Goal: Task Accomplishment & Management: Manage account settings

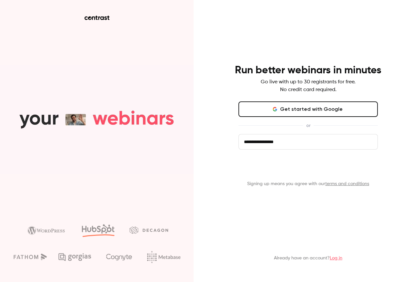
type input "**********"
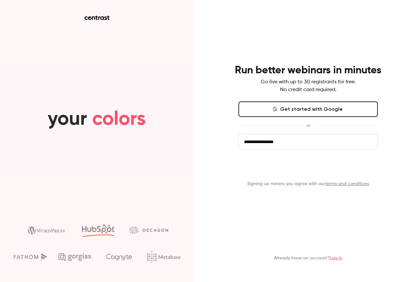
click at [296, 168] on button "Get started" at bounding box center [309, 168] width 140 height 16
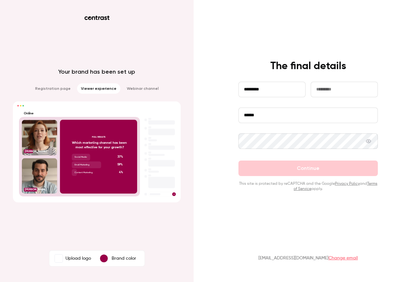
type input "*********"
type input "******"
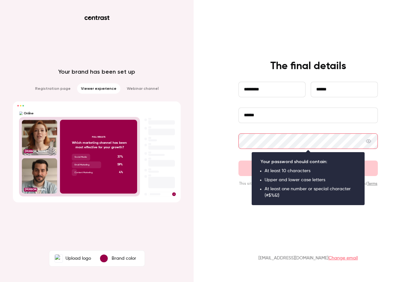
click at [220, 142] on div "**********" at bounding box center [206, 141] width 413 height 282
click at [224, 141] on div "**********" at bounding box center [308, 126] width 168 height 132
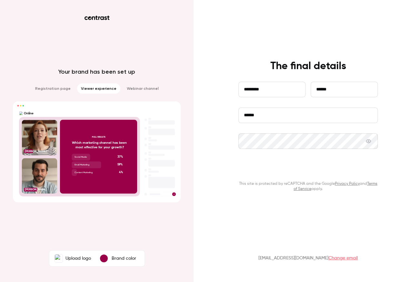
click at [319, 170] on button "Continue" at bounding box center [309, 169] width 140 height 16
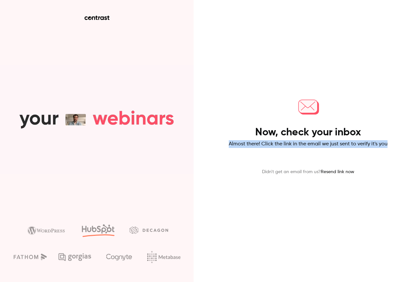
drag, startPoint x: 297, startPoint y: 137, endPoint x: 337, endPoint y: 153, distance: 42.6
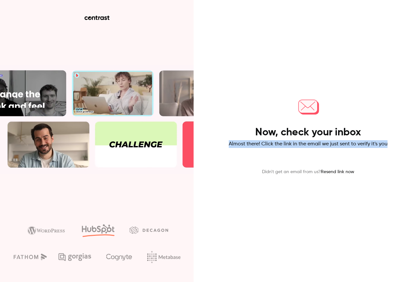
click at [380, 157] on div "Now, check your inbox Almost there! Click the link in the email we just sent to…" at bounding box center [308, 125] width 168 height 99
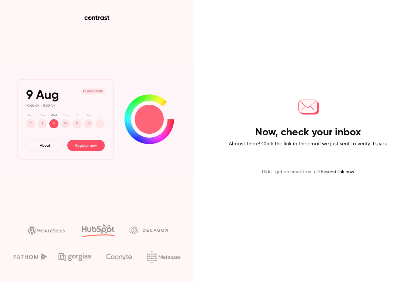
click at [290, 178] on main "Now, check your inbox Almost there! Click the link in the email we just sent to…" at bounding box center [308, 141] width 168 height 282
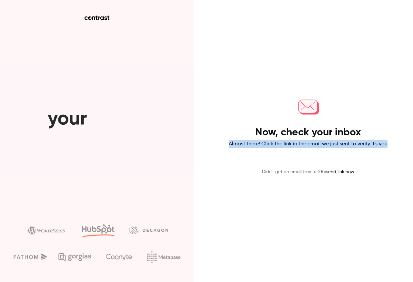
drag, startPoint x: 221, startPoint y: 136, endPoint x: 391, endPoint y: 152, distance: 170.7
click at [391, 152] on div "Now, check your inbox Almost there! Click the link in the email we just sent to…" at bounding box center [206, 141] width 413 height 282
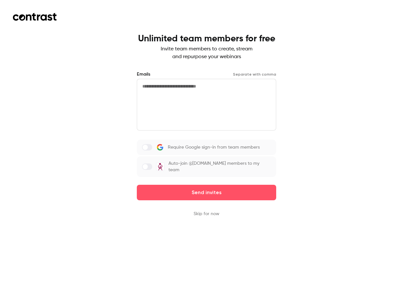
drag, startPoint x: 120, startPoint y: 41, endPoint x: 342, endPoint y: 69, distance: 224.0
click at [342, 69] on div "Unlimited team members for free Invite team members to create, stream and repur…" at bounding box center [206, 141] width 413 height 282
click at [321, 78] on div "Unlimited team members for free Invite team members to create, stream and repur…" at bounding box center [206, 141] width 413 height 282
click at [322, 78] on div "Unlimited team members for free Invite team members to create, stream and repur…" at bounding box center [206, 141] width 413 height 282
click at [321, 79] on div "Unlimited team members for free Invite team members to create, stream and repur…" at bounding box center [206, 141] width 413 height 282
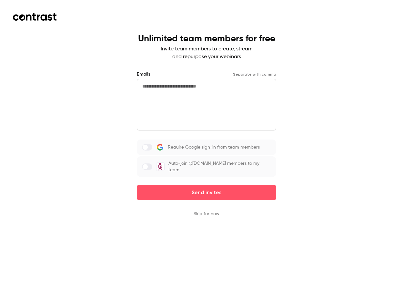
click at [321, 79] on div "Unlimited team members for free Invite team members to create, stream and repur…" at bounding box center [206, 141] width 413 height 282
click at [320, 79] on div "Unlimited team members for free Invite team members to create, stream and repur…" at bounding box center [206, 141] width 413 height 282
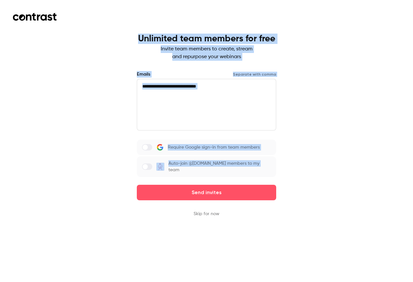
drag, startPoint x: 67, startPoint y: 37, endPoint x: 291, endPoint y: 212, distance: 283.3
click at [291, 212] on div "Unlimited team members for free Invite team members to create, stream and repur…" at bounding box center [206, 141] width 413 height 282
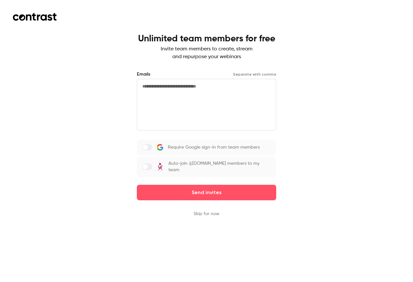
click at [388, 56] on div "Unlimited team members for free Invite team members to create, stream and repur…" at bounding box center [206, 141] width 413 height 282
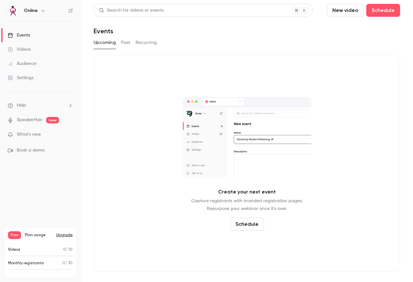
click at [42, 11] on icon "button" at bounding box center [42, 11] width 3 height 2
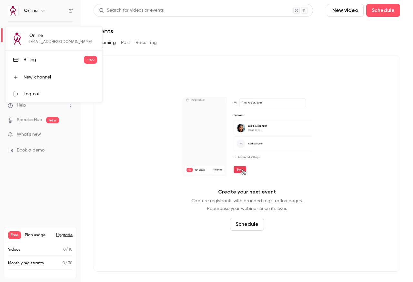
click at [132, 135] on div at bounding box center [206, 141] width 413 height 282
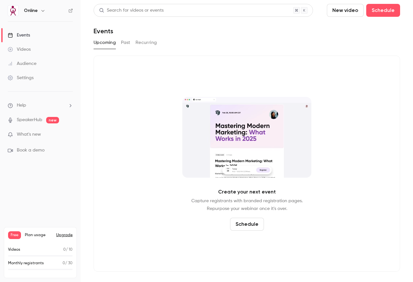
click at [36, 135] on span "What's new" at bounding box center [29, 134] width 24 height 7
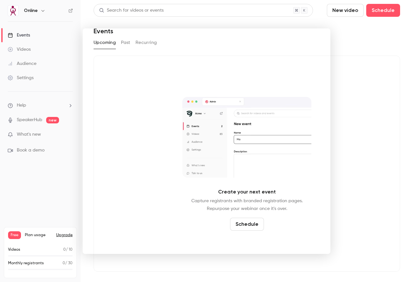
drag, startPoint x: 393, startPoint y: 67, endPoint x: 387, endPoint y: 68, distance: 6.5
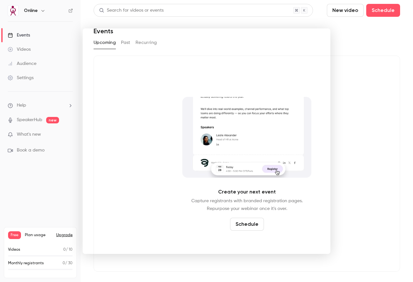
click at [393, 67] on div at bounding box center [206, 141] width 413 height 282
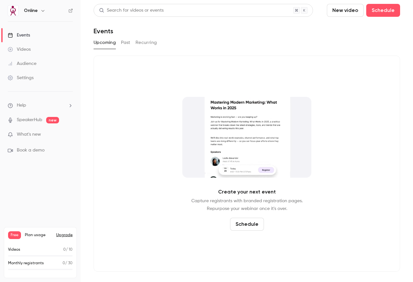
click at [382, 60] on div "Create your next event Capture registrants with branded registration pages. Rep…" at bounding box center [247, 164] width 307 height 216
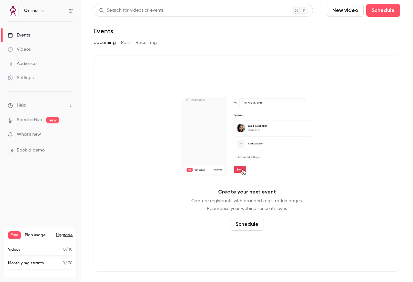
click at [19, 35] on div "Events" at bounding box center [19, 35] width 22 height 6
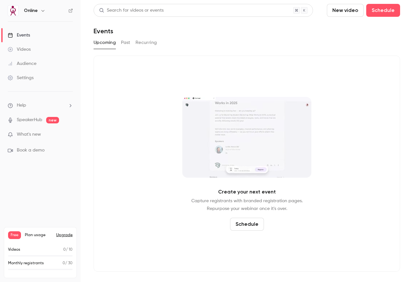
click at [19, 48] on div "Videos" at bounding box center [19, 49] width 23 height 6
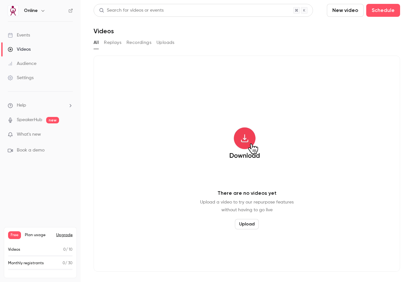
click at [34, 121] on link "SpeakerHub" at bounding box center [30, 120] width 26 height 7
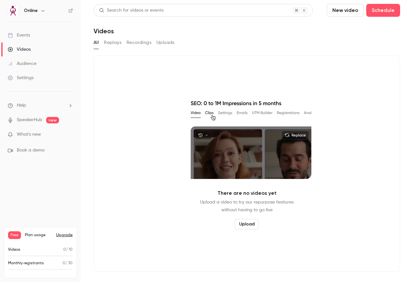
click at [41, 10] on icon "button" at bounding box center [42, 10] width 5 height 5
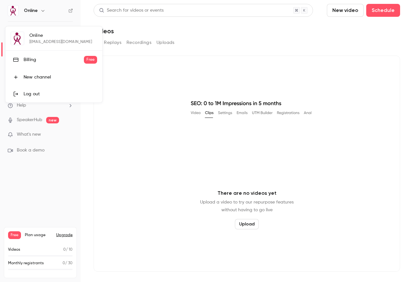
click at [93, 59] on span "Free" at bounding box center [90, 60] width 13 height 8
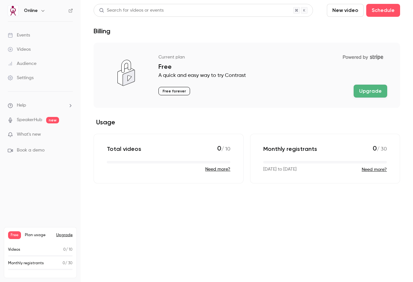
click at [177, 93] on p "Free forever" at bounding box center [175, 91] width 32 height 8
click at [178, 90] on p "Free forever" at bounding box center [175, 91] width 32 height 8
click at [171, 88] on p "Free forever" at bounding box center [175, 91] width 32 height 8
click at [122, 150] on p "Total videos" at bounding box center [124, 149] width 35 height 8
click at [209, 169] on button "Need more?" at bounding box center [217, 169] width 25 height 6
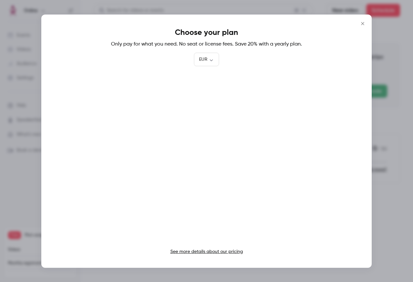
click at [362, 24] on icon "Close" at bounding box center [363, 23] width 8 height 5
